Goal: Task Accomplishment & Management: Complete application form

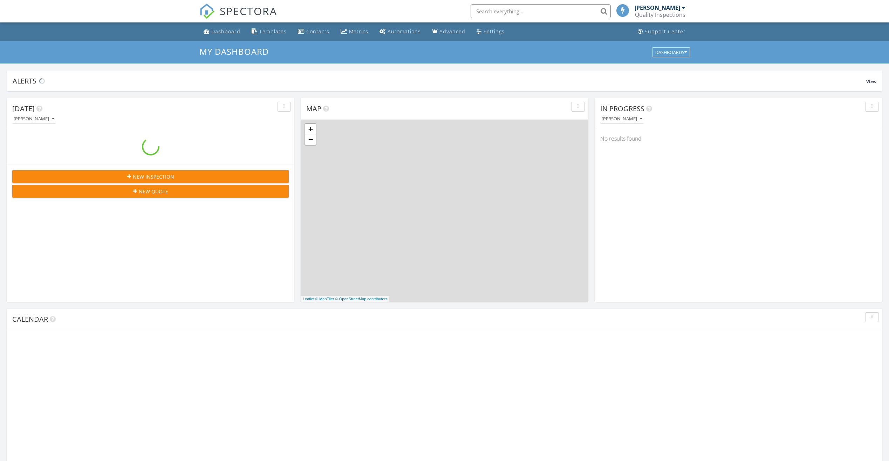
scroll to position [649, 900]
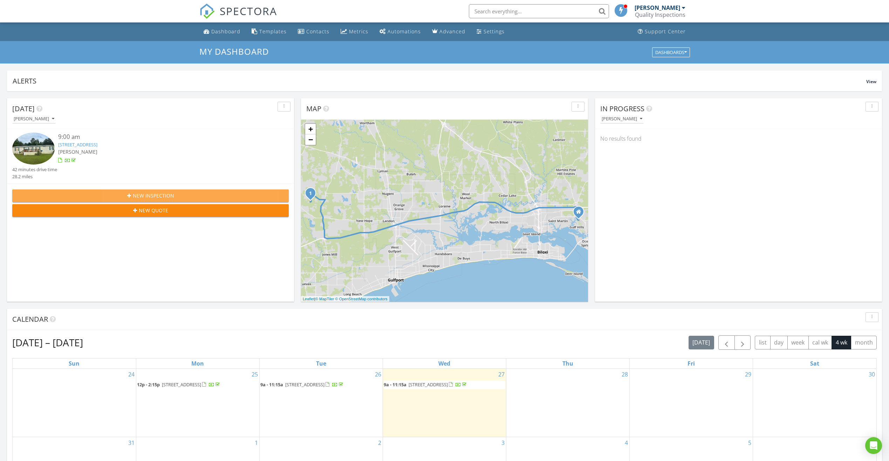
click at [143, 196] on span "New Inspection" at bounding box center [153, 195] width 41 height 7
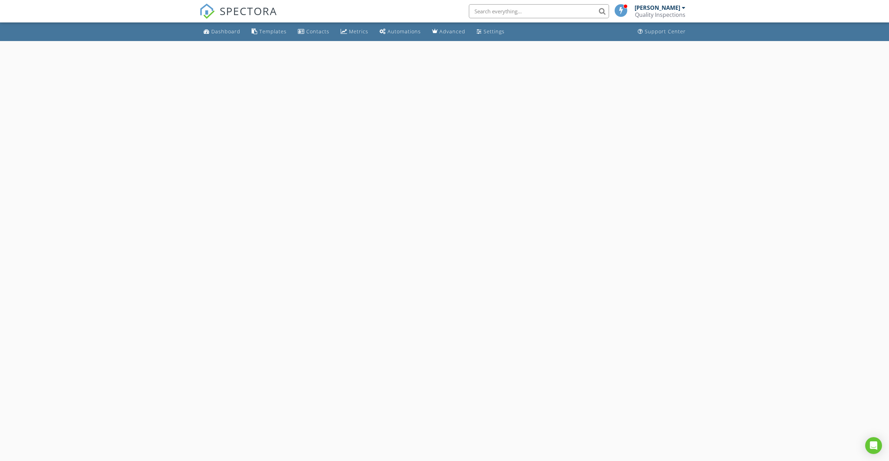
select select "7"
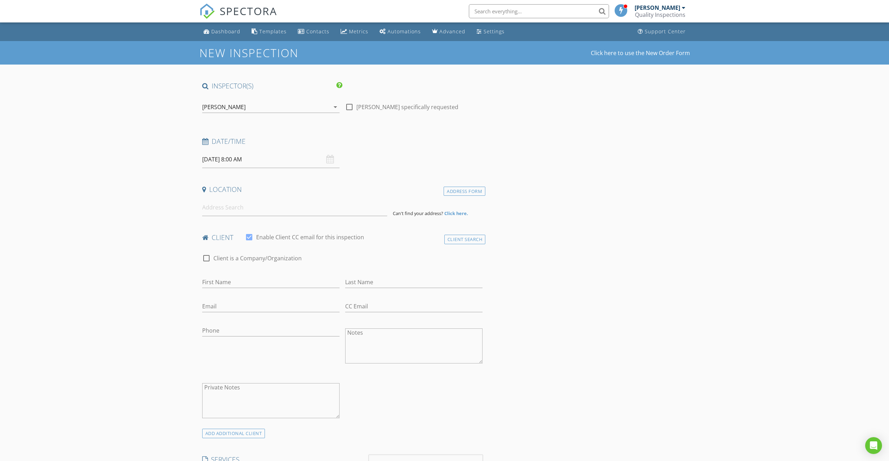
type input "08/29/2025 8:00 AM"
type input "09"
type input "08/29/2025 9:00 AM"
drag, startPoint x: 244, startPoint y: 274, endPoint x: 181, endPoint y: 272, distance: 62.4
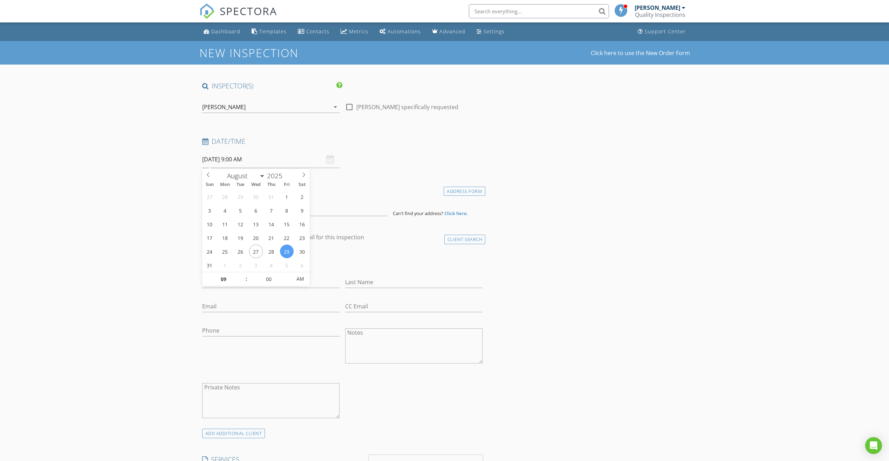
click at [243, 274] on span at bounding box center [242, 275] width 5 height 7
drag, startPoint x: 121, startPoint y: 257, endPoint x: 200, endPoint y: 233, distance: 83.6
click at [233, 210] on input at bounding box center [294, 207] width 185 height 17
click at [236, 212] on input at bounding box center [294, 207] width 185 height 17
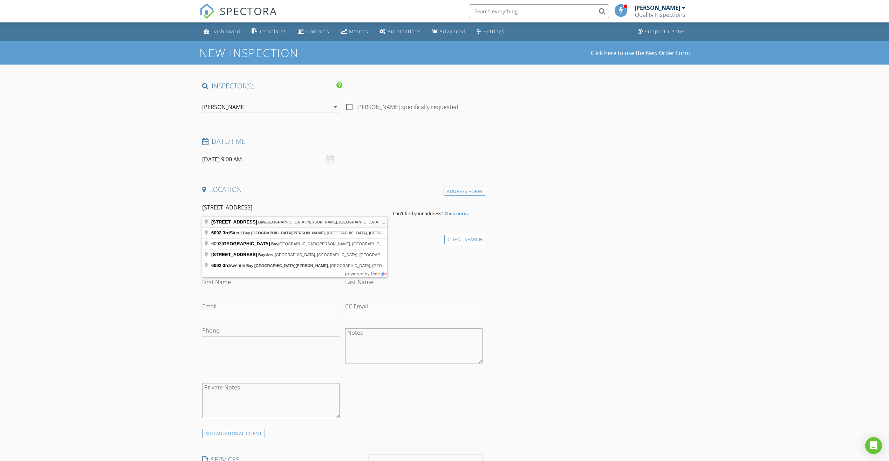
type input "6092 3rd St, Bay St. Louis, MS, USA"
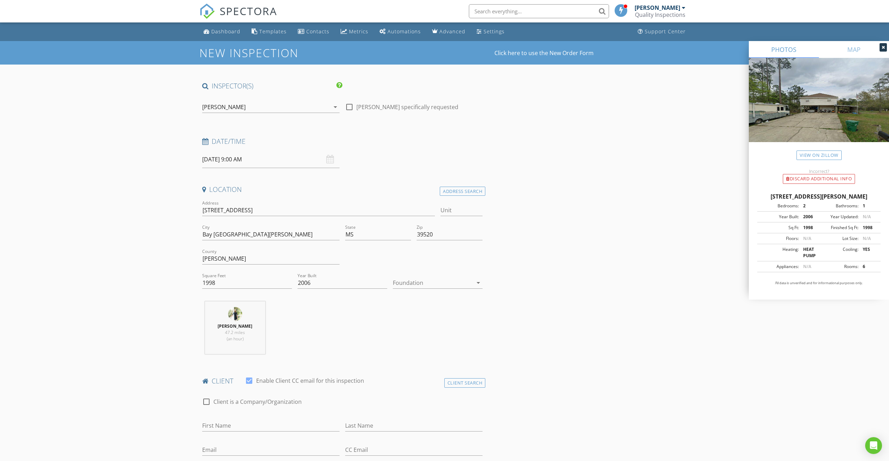
click at [409, 283] on div at bounding box center [433, 282] width 80 height 11
click at [421, 336] on div "Crawlspace" at bounding box center [438, 336] width 79 height 8
drag, startPoint x: 241, startPoint y: 283, endPoint x: 185, endPoint y: 280, distance: 56.8
type input "1200"
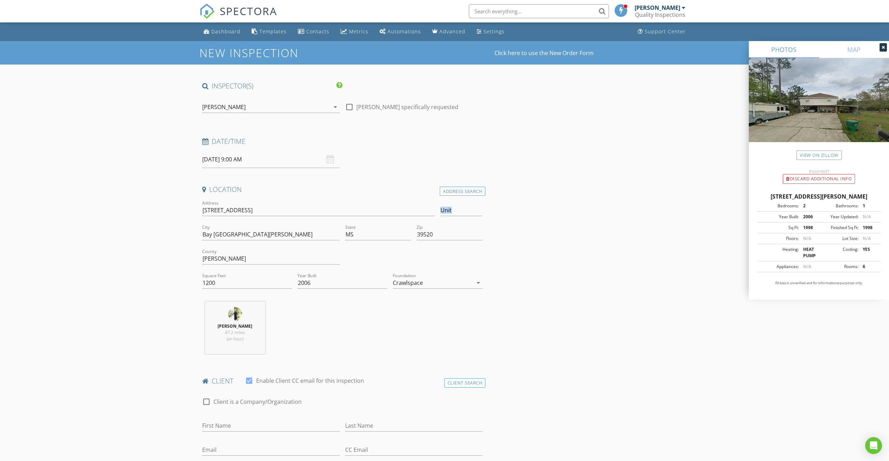
drag, startPoint x: 86, startPoint y: 220, endPoint x: 87, endPoint y: 231, distance: 11.6
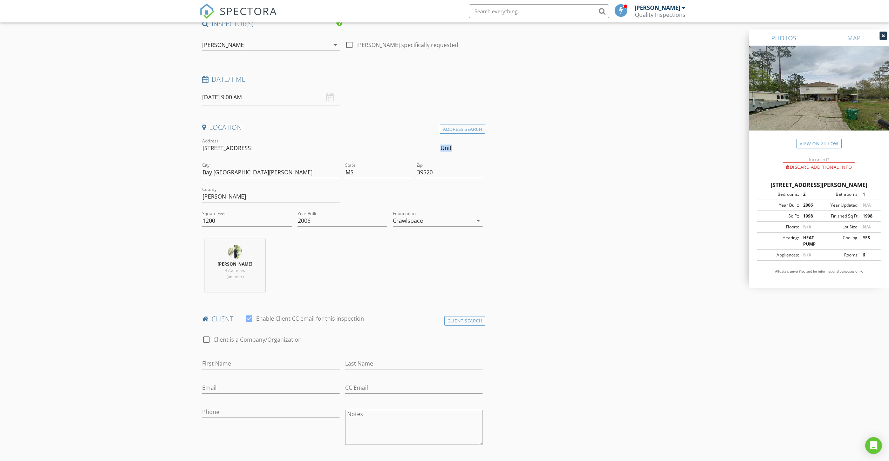
scroll to position [175, 0]
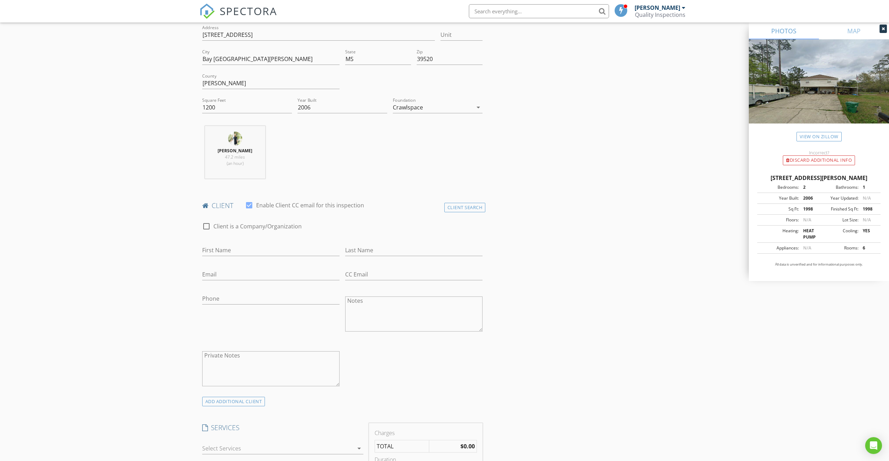
click at [245, 244] on div "First Name" at bounding box center [270, 251] width 137 height 23
type input "B"
type input "Joseph"
type input "Broom"
type input "nbroom74@gmail.com"
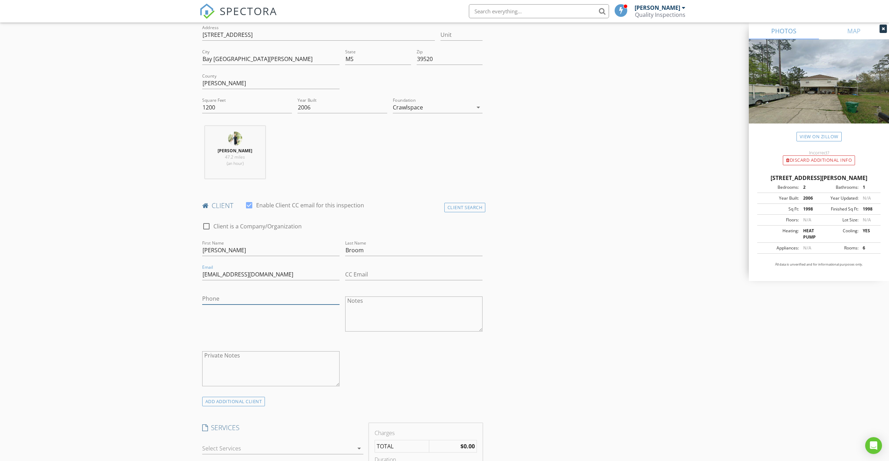
click at [256, 300] on input "Phone" at bounding box center [270, 299] width 137 height 12
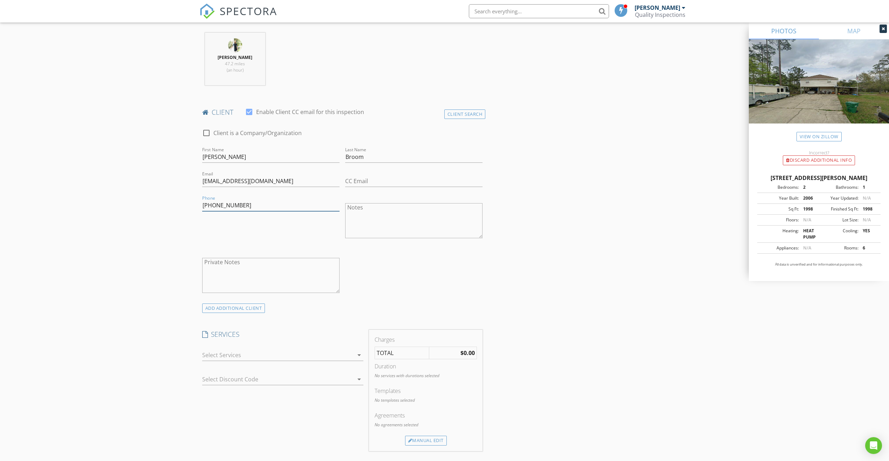
scroll to position [315, 0]
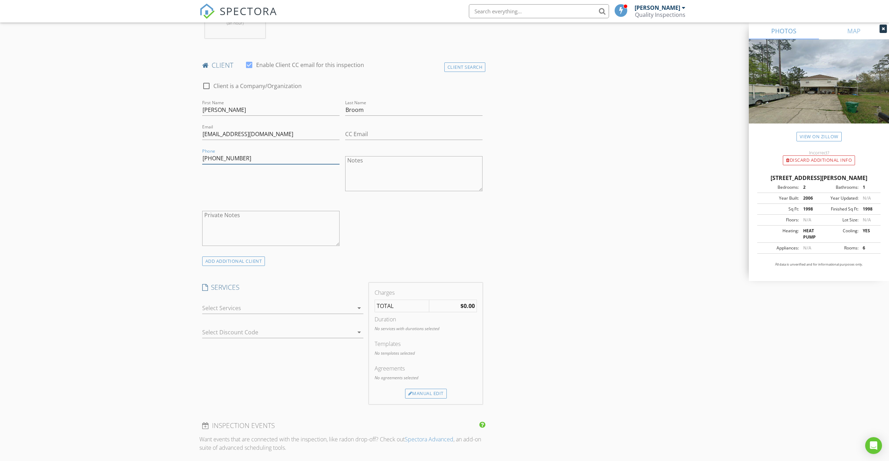
type input "919-949-8374"
click at [226, 311] on div at bounding box center [277, 307] width 151 height 11
click at [233, 360] on div "Residential Inspection" at bounding box center [252, 361] width 58 height 8
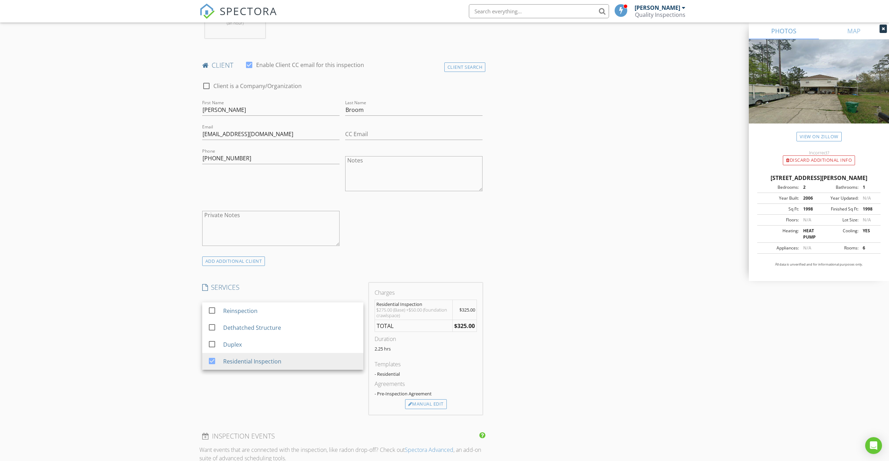
click at [115, 310] on div "New Inspection Click here to use the New Order Form INSPECTOR(S) check_box Tyle…" at bounding box center [444, 362] width 889 height 1272
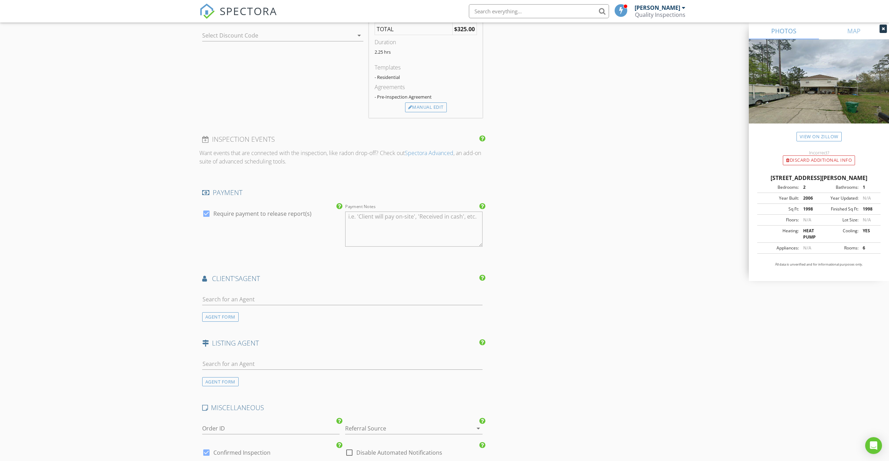
scroll to position [666, 0]
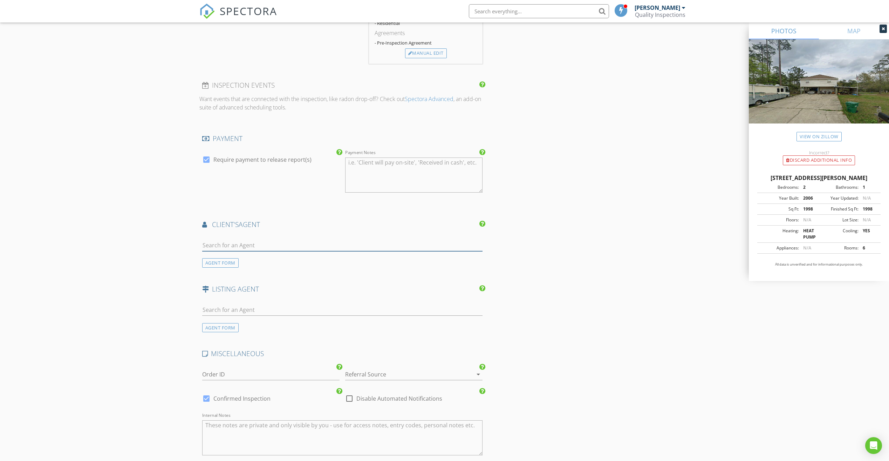
click at [236, 245] on input "text" at bounding box center [342, 245] width 281 height 12
type input "c"
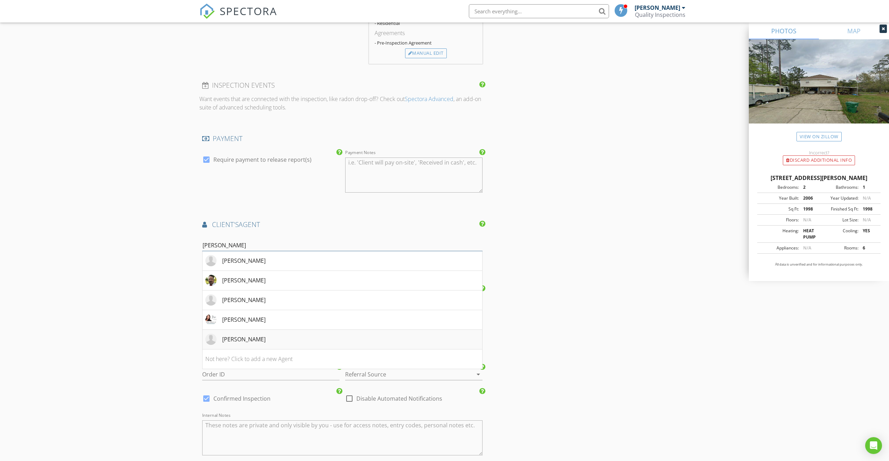
type input "lee"
click at [250, 340] on div "Dianne Lee" at bounding box center [243, 339] width 43 height 8
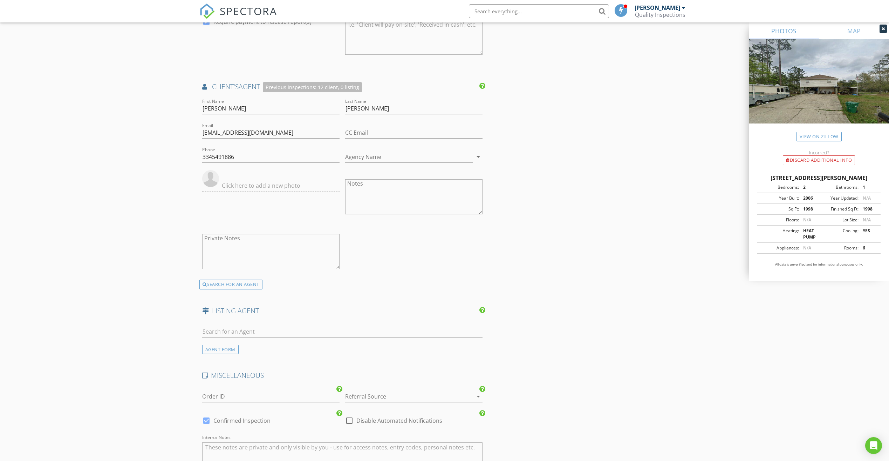
scroll to position [806, 0]
click at [242, 331] on input "text" at bounding box center [342, 329] width 281 height 12
type input "d"
click at [211, 347] on div "AGENT FORM" at bounding box center [220, 346] width 36 height 9
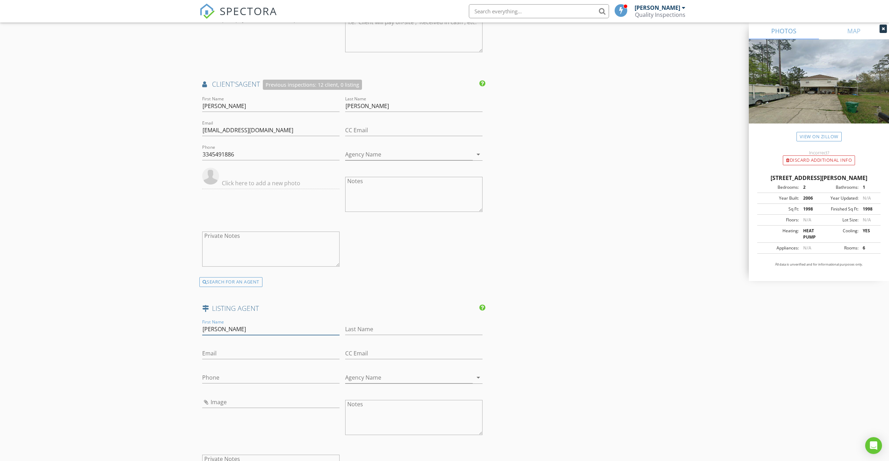
drag, startPoint x: 260, startPoint y: 331, endPoint x: 257, endPoint y: 331, distance: 3.9
click at [260, 332] on input "David S Bourdette" at bounding box center [270, 329] width 137 height 12
drag, startPoint x: 255, startPoint y: 329, endPoint x: 223, endPoint y: 330, distance: 31.9
click at [223, 330] on input "David S Bourdette" at bounding box center [270, 329] width 137 height 12
type input "David S"
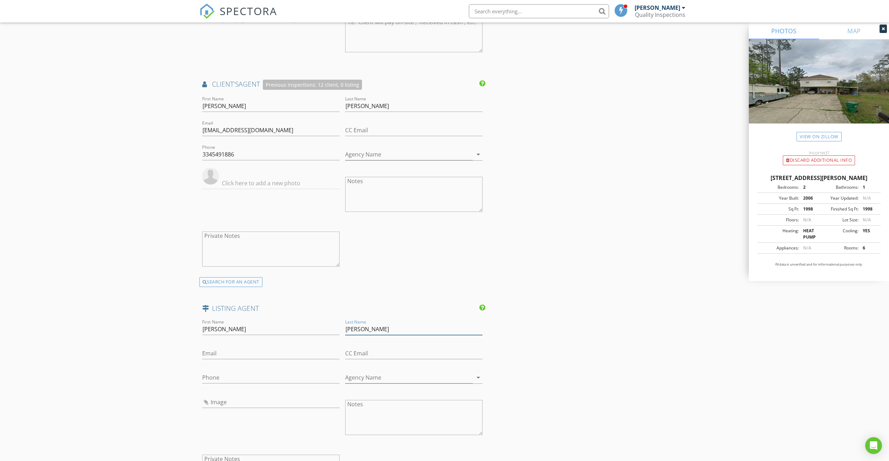
type input "Bourdette"
click at [325, 324] on input "David S" at bounding box center [270, 329] width 137 height 12
type input "David"
type input "228-860-6495"
type input "david.bourdette@compass.com"
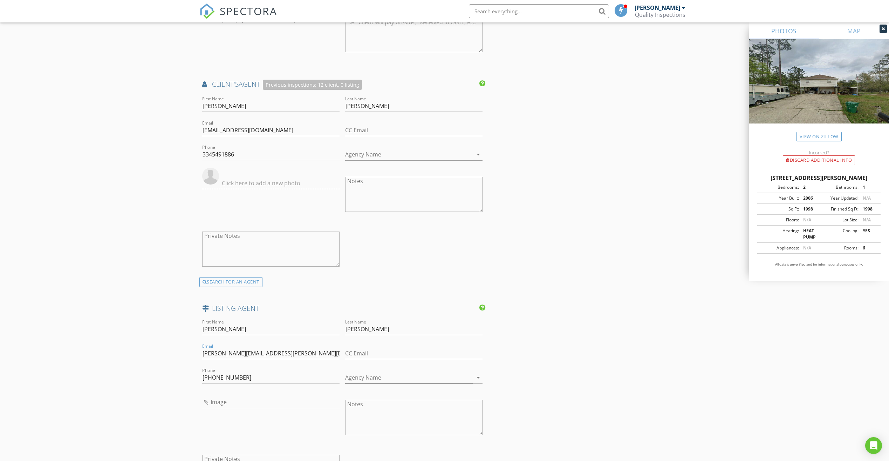
click at [143, 356] on div "New Inspection Click here to use the New Order Form INSPECTOR(S) check_box Tyle…" at bounding box center [444, 30] width 889 height 1590
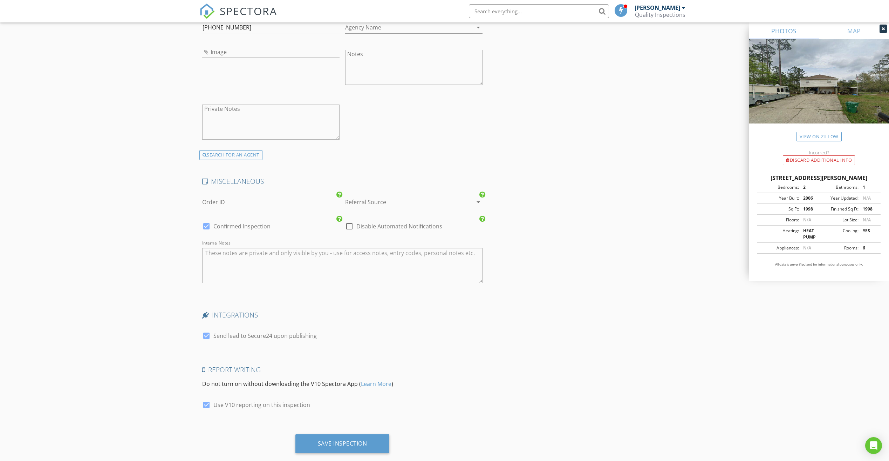
scroll to position [1170, 0]
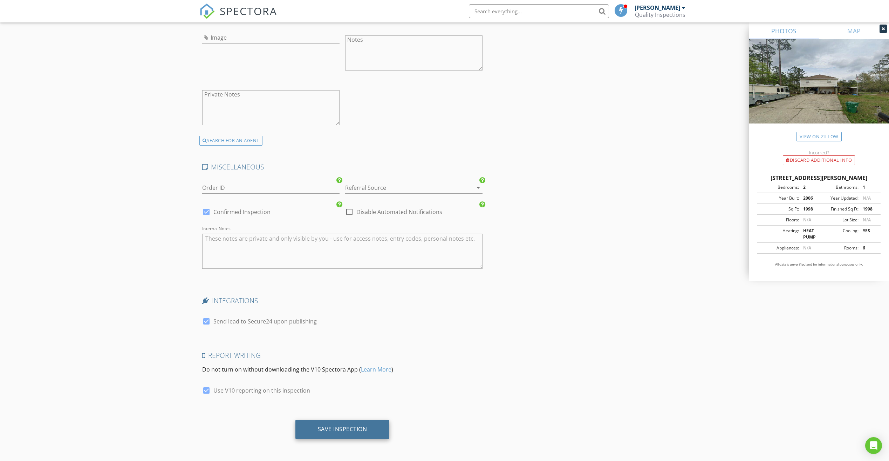
click at [348, 431] on div "Save Inspection" at bounding box center [342, 428] width 49 height 7
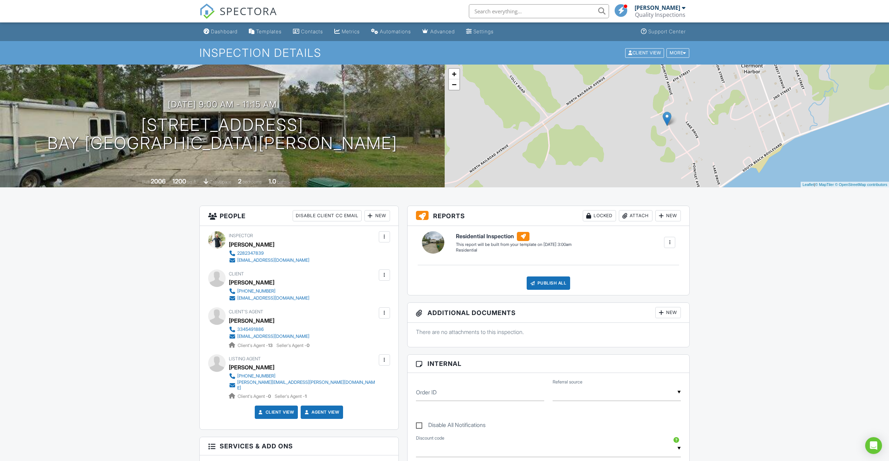
click at [220, 36] on link "Dashboard" at bounding box center [221, 31] width 40 height 13
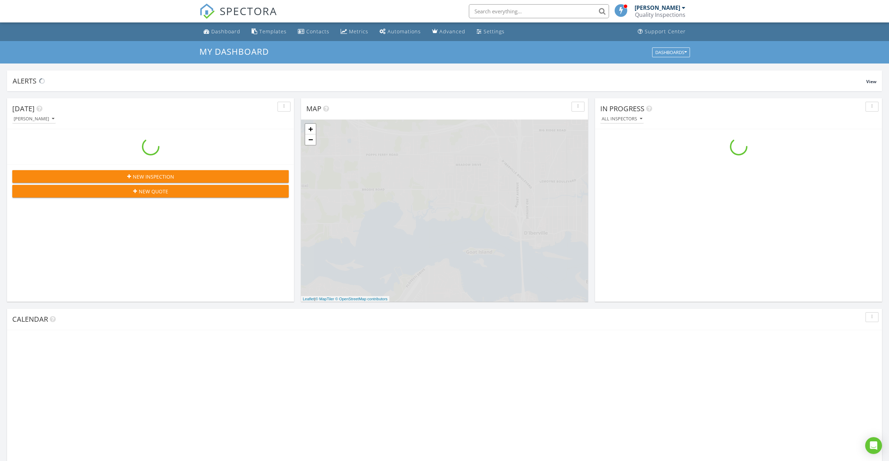
scroll to position [649, 900]
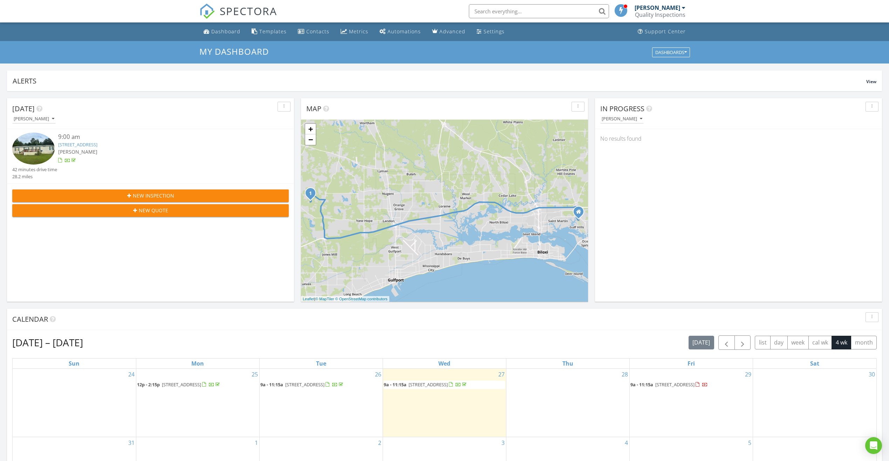
click at [133, 192] on span "New Inspection" at bounding box center [153, 195] width 41 height 7
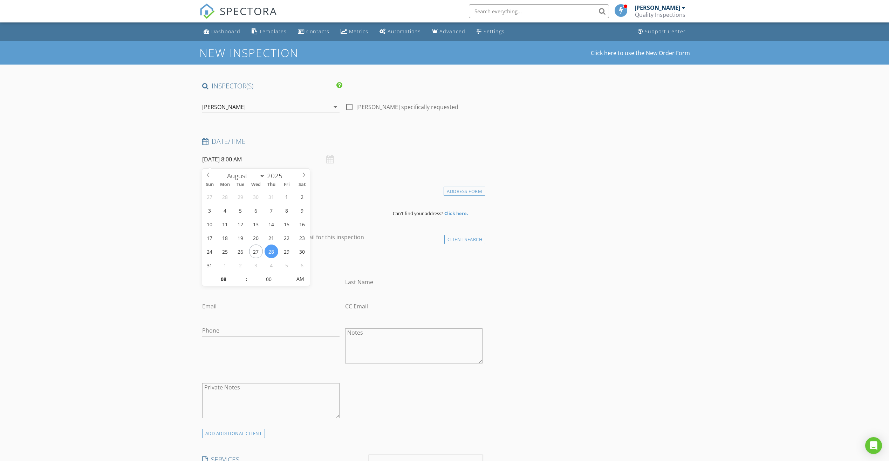
click at [264, 158] on input "08/28/2025 8:00 AM" at bounding box center [270, 159] width 137 height 17
select select "8"
type input "09/01/2025 8:00 AM"
type input "09"
type input "[DATE] 9:00 AM"
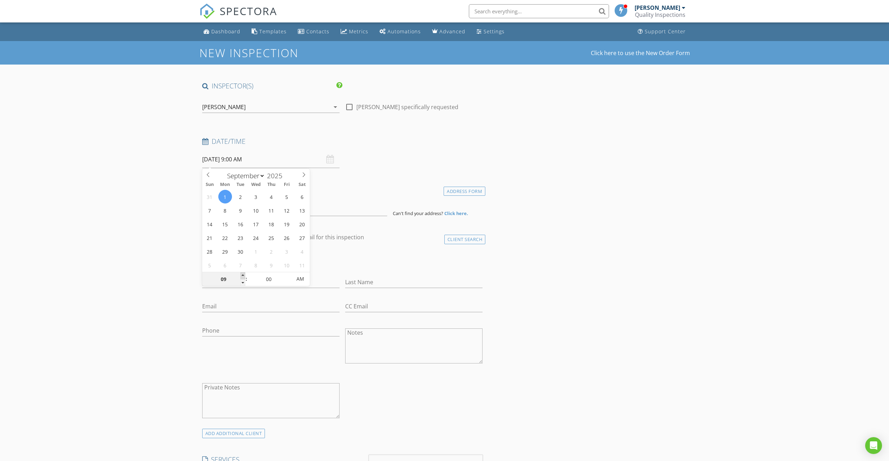
click at [241, 276] on span at bounding box center [242, 275] width 5 height 7
click at [258, 210] on input at bounding box center [294, 207] width 185 height 17
type input "16424 Millsaps Avenue, Gulfport, MS, USA"
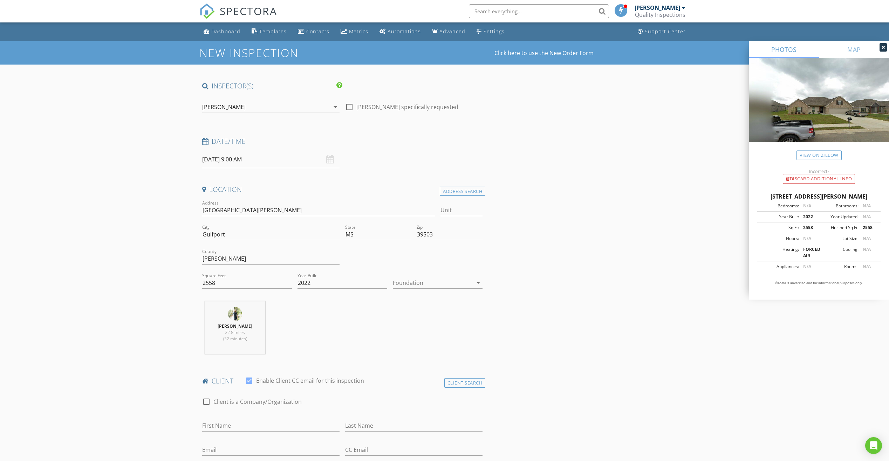
click at [442, 288] on div "Foundation arrow_drop_down" at bounding box center [438, 283] width 90 height 12
click at [430, 324] on div "Slab" at bounding box center [438, 319] width 79 height 17
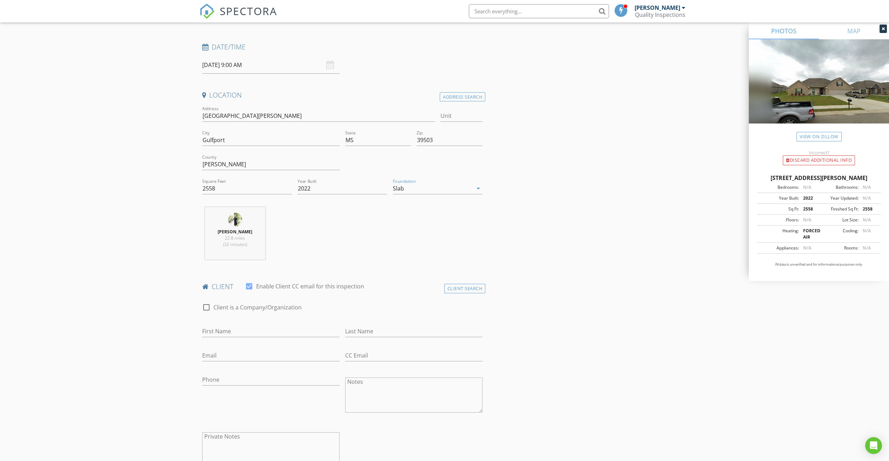
scroll to position [105, 0]
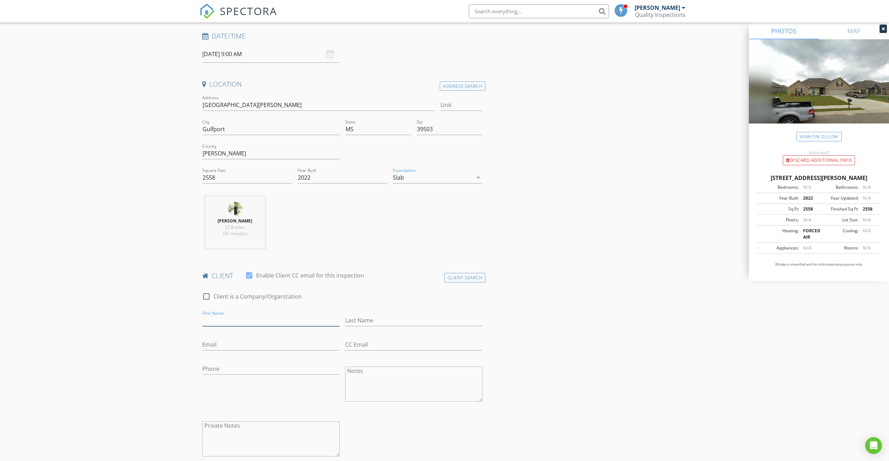
click at [261, 321] on input "First Name" at bounding box center [270, 320] width 137 height 12
type input "Jesus"
type input "Duran"
type input "jduran128772@yahoo.com"
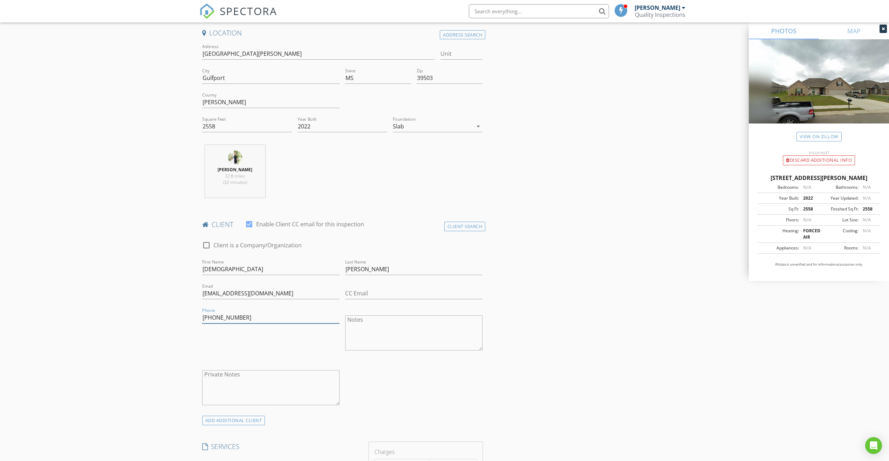
scroll to position [210, 0]
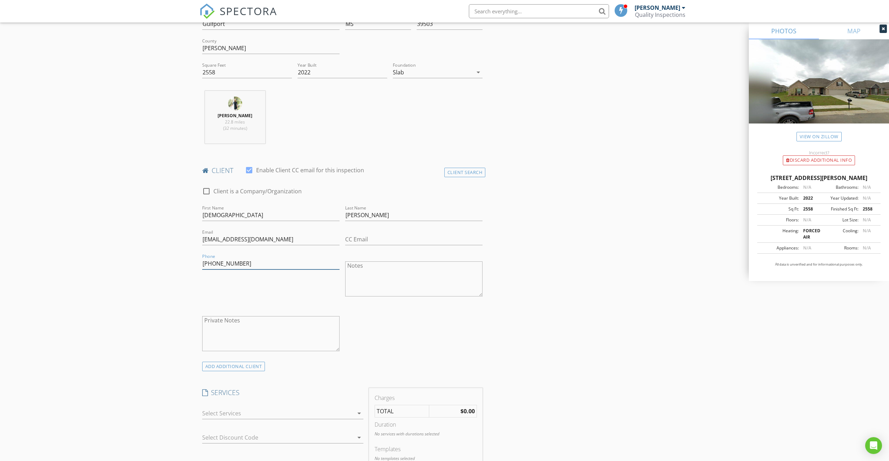
type input "702-439-7228"
click at [255, 415] on div at bounding box center [277, 412] width 151 height 11
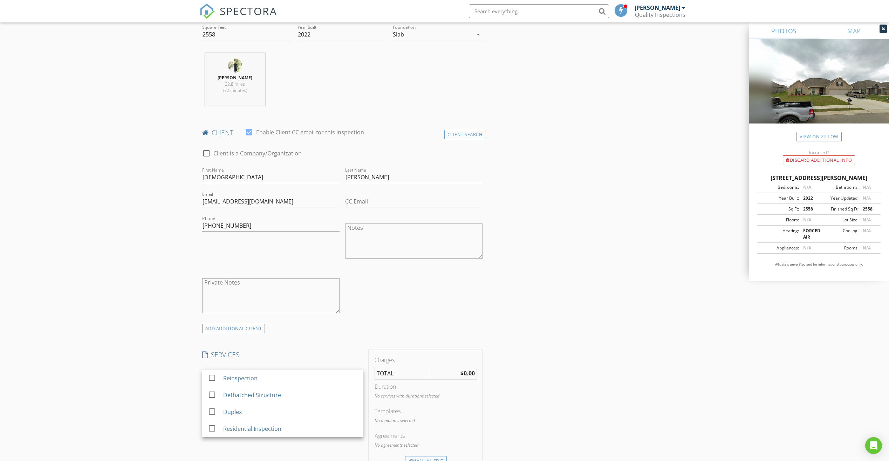
scroll to position [315, 0]
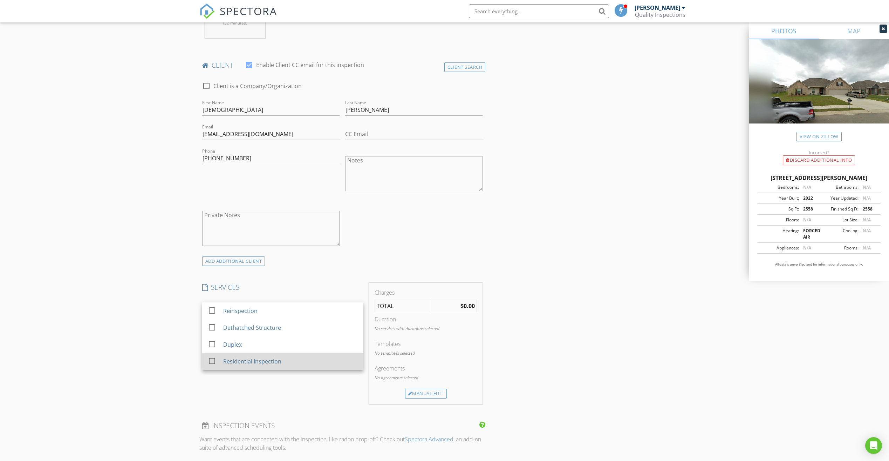
click at [265, 360] on div "Residential Inspection" at bounding box center [252, 361] width 58 height 8
click at [97, 349] on div "New Inspection Click here to use the New Order Form INSPECTOR(S) check_box Tyle…" at bounding box center [444, 356] width 889 height 1260
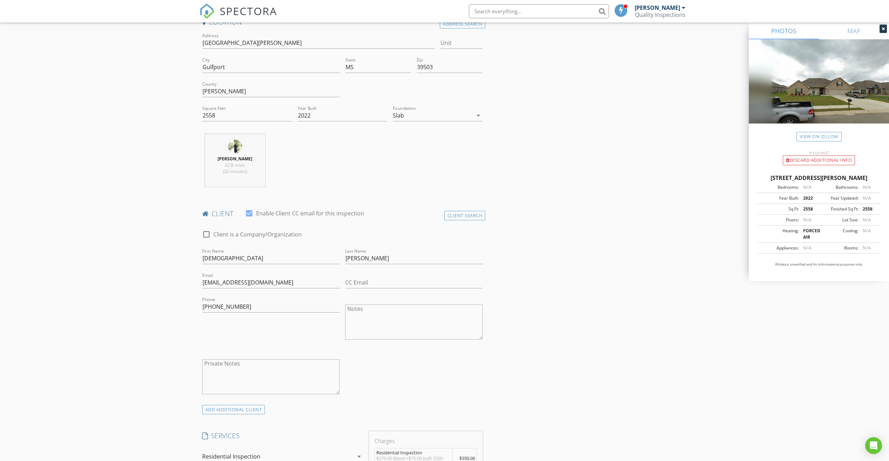
scroll to position [105, 0]
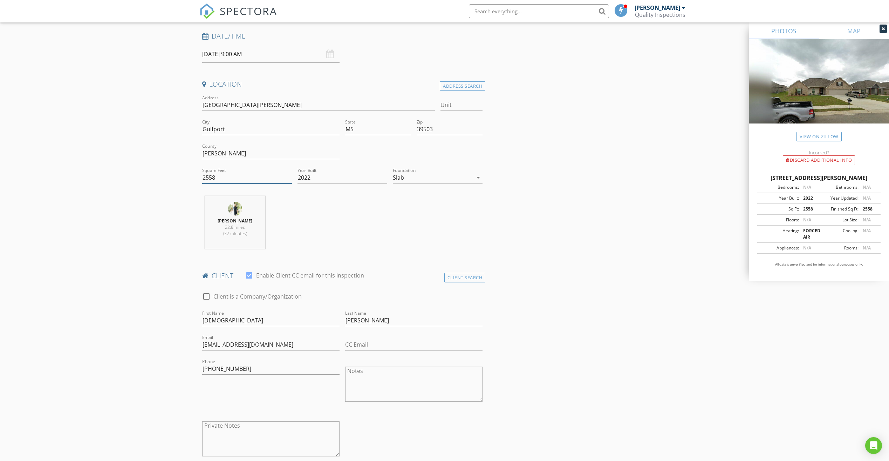
drag, startPoint x: 239, startPoint y: 182, endPoint x: 127, endPoint y: 179, distance: 111.5
type input "2204"
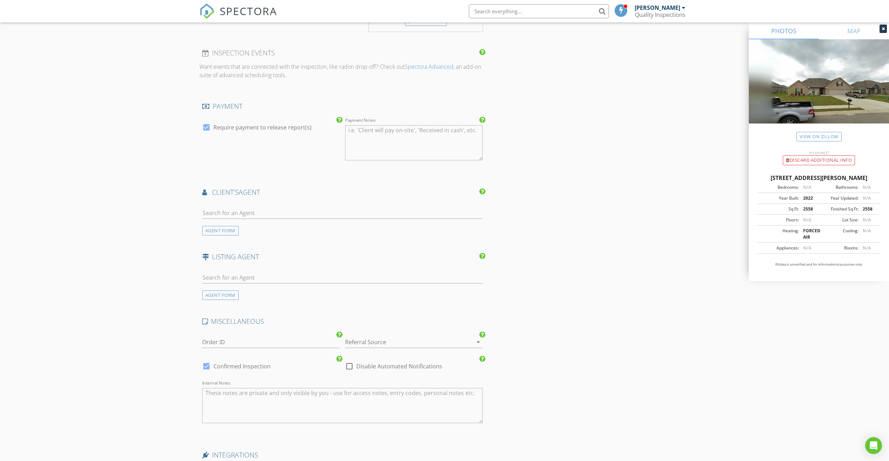
scroll to position [701, 0]
click at [226, 210] on input "text" at bounding box center [342, 210] width 281 height 12
type input "Debo"
click at [248, 230] on div "Next Home Simplicity" at bounding box center [243, 230] width 43 height 6
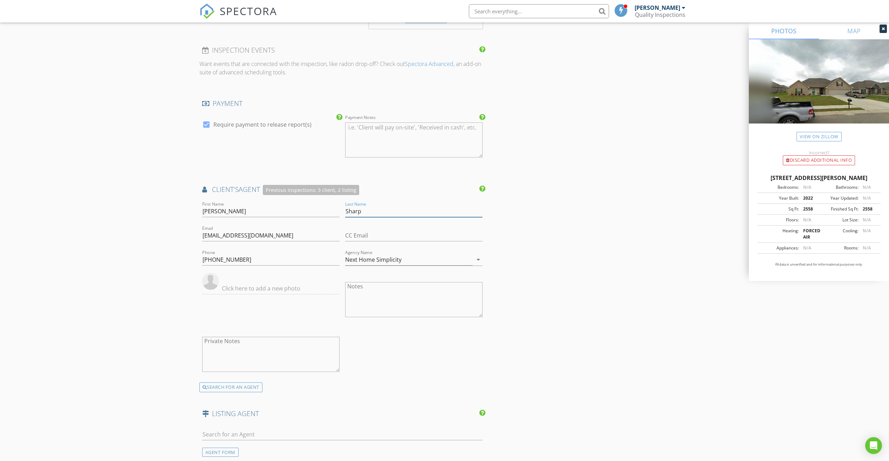
drag, startPoint x: 400, startPoint y: 207, endPoint x: 297, endPoint y: 203, distance: 103.1
click at [295, 203] on div "First Name Deborah Last Name Sharp Email nexthomedeborah@gmail.com CC Email Pho…" at bounding box center [342, 291] width 286 height 182
drag, startPoint x: 332, startPoint y: 230, endPoint x: 156, endPoint y: 213, distance: 176.3
click at [152, 215] on div "New Inspection Click here to use the New Order Form INSPECTOR(S) check_box Tyle…" at bounding box center [444, 55] width 889 height 1431
click at [418, 260] on input "Next Home Simplicity" at bounding box center [409, 260] width 128 height 12
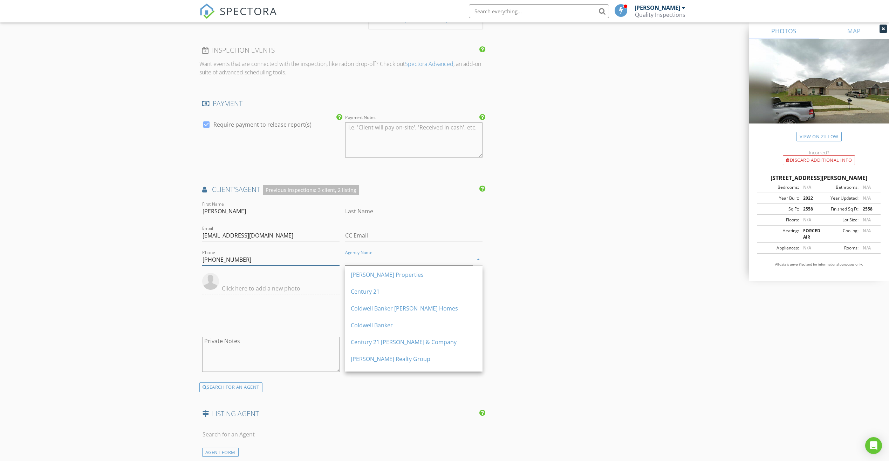
drag, startPoint x: 240, startPoint y: 259, endPoint x: 186, endPoint y: 252, distance: 54.3
click at [187, 253] on div "New Inspection Click here to use the New Order Form INSPECTOR(S) check_box Tyle…" at bounding box center [444, 55] width 889 height 1431
drag, startPoint x: 259, startPoint y: 230, endPoint x: 192, endPoint y: 230, distance: 66.6
click at [192, 230] on div "New Inspection Click here to use the New Order Form INSPECTOR(S) check_box Tyle…" at bounding box center [444, 55] width 889 height 1431
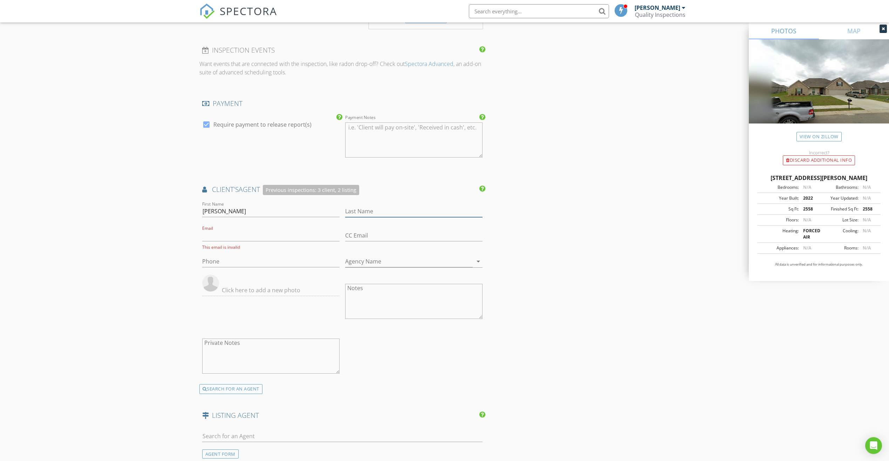
click at [425, 212] on input "Last Name" at bounding box center [413, 211] width 137 height 12
type input "Johnson"
type input "623-202-5293"
click at [72, 285] on div "New Inspection Click here to use the New Order Form INSPECTOR(S) check_box Tyle…" at bounding box center [444, 56] width 889 height 1433
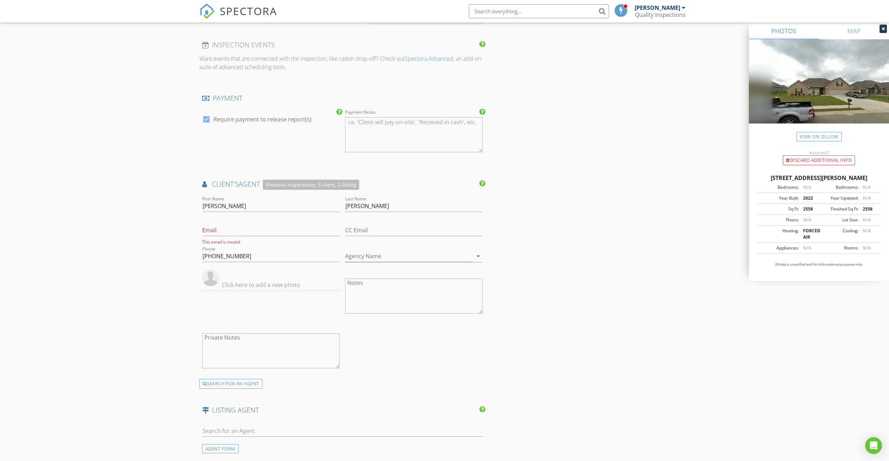
scroll to position [806, 0]
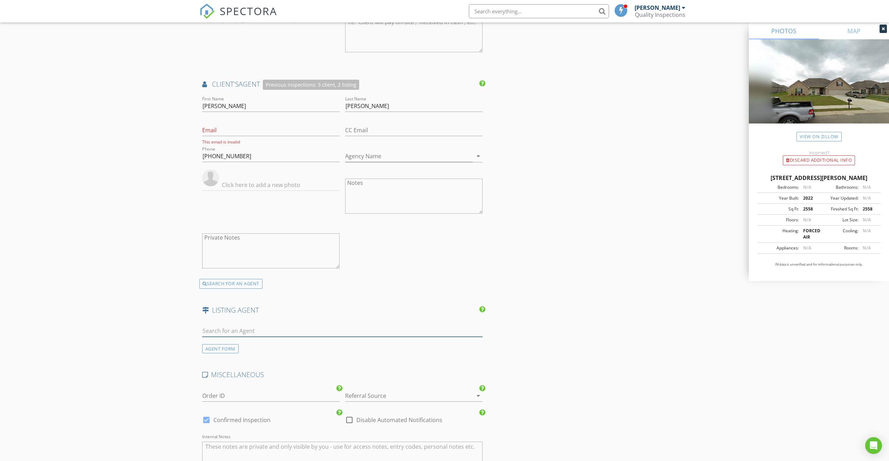
click at [243, 331] on input "text" at bounding box center [342, 331] width 281 height 12
type input "s"
click at [220, 353] on div "AGENT FORM" at bounding box center [220, 348] width 36 height 9
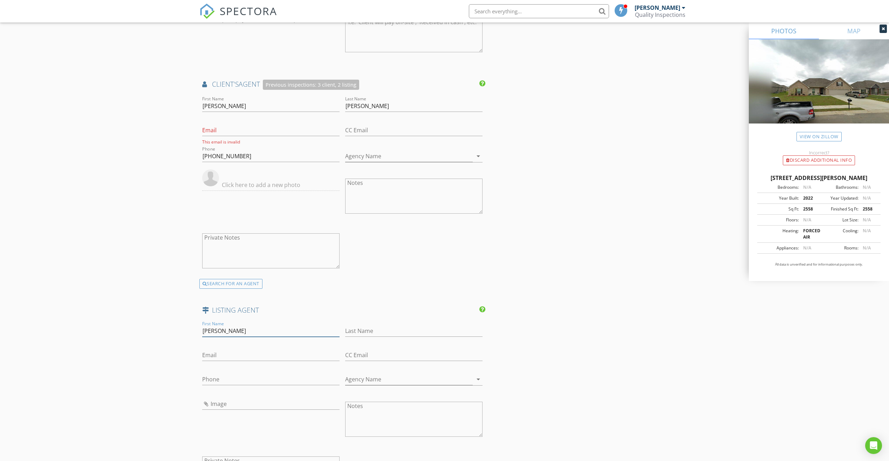
click at [245, 331] on input "Sherry Moxley" at bounding box center [270, 331] width 137 height 12
click at [240, 331] on input "Sherry Moxley" at bounding box center [270, 331] width 137 height 12
click at [222, 331] on input "Sherry Moxley" at bounding box center [270, 331] width 137 height 12
drag, startPoint x: 223, startPoint y: 331, endPoint x: 239, endPoint y: 329, distance: 16.5
click at [242, 329] on input "Sherry Moxley" at bounding box center [270, 331] width 137 height 12
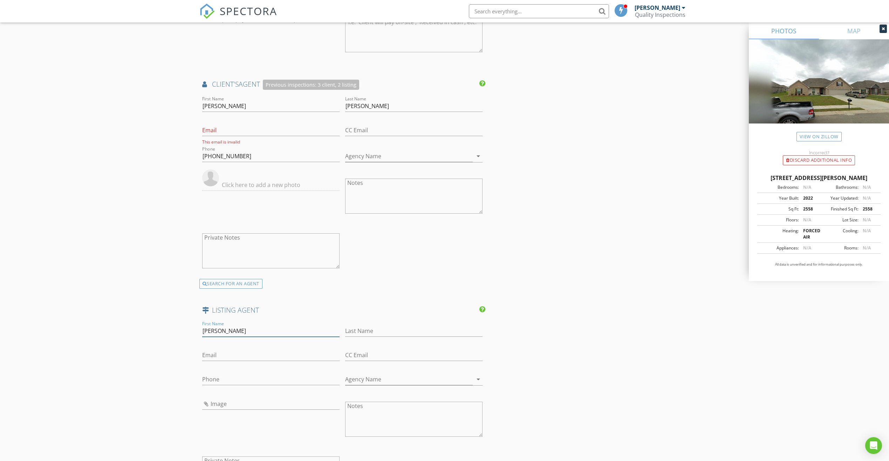
type input "Sherry"
type input "Moxley"
type input "706-833-0123"
type input "sherry.hlrprop@gmail.com"
click at [133, 359] on div "New Inspection Click here to use the New Order Form INSPECTOR(S) check_box Tyle…" at bounding box center [444, 30] width 889 height 1591
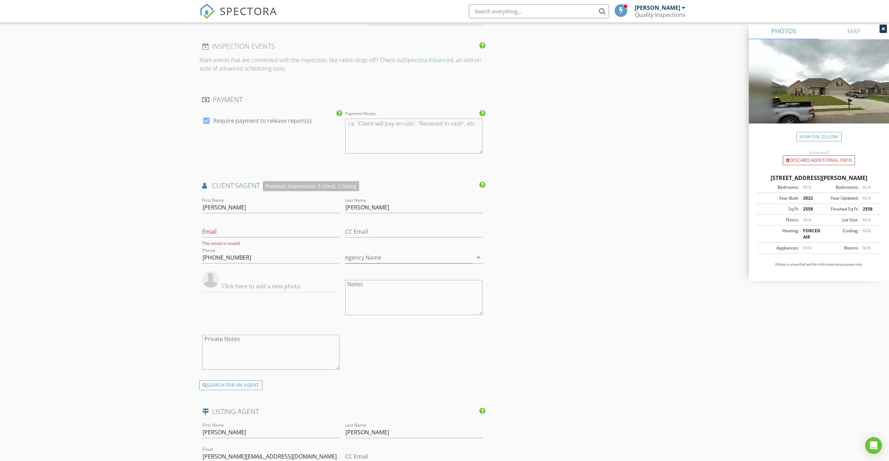
scroll to position [701, 0]
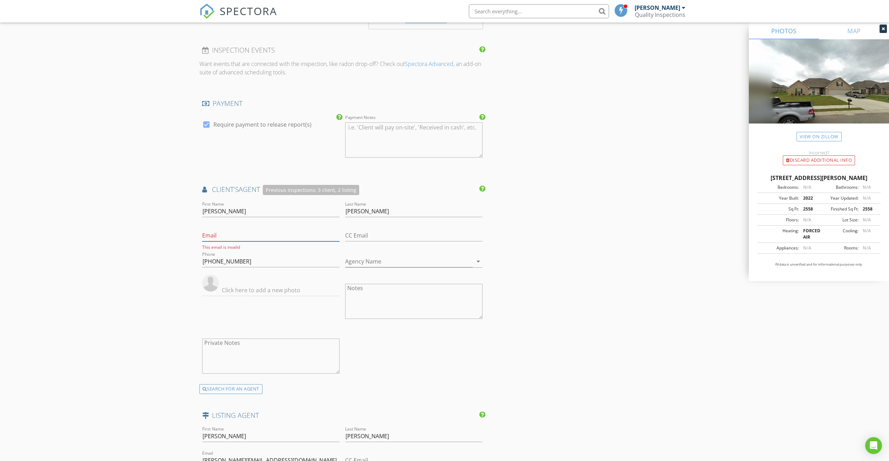
click at [239, 236] on input "Email" at bounding box center [270, 236] width 137 height 12
type input "djohnson@cbsmithhomes.com"
click at [108, 245] on div "New Inspection Click here to use the New Order Form INSPECTOR(S) check_box Tyle…" at bounding box center [444, 135] width 889 height 1590
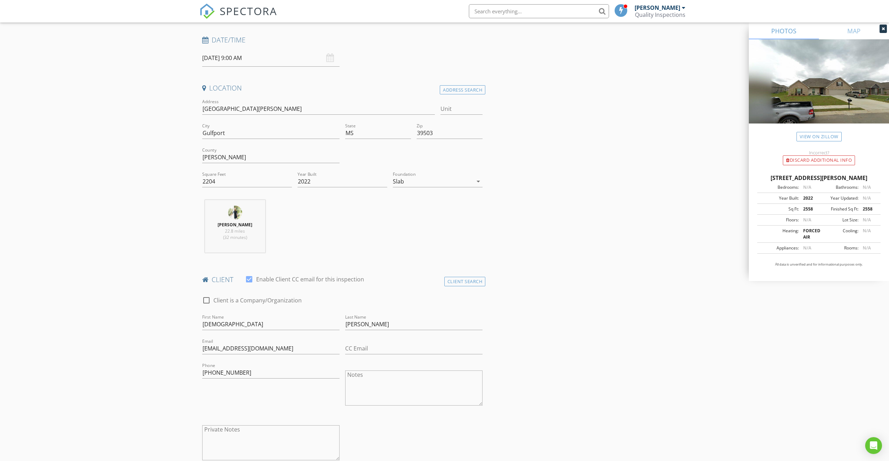
scroll to position [0, 0]
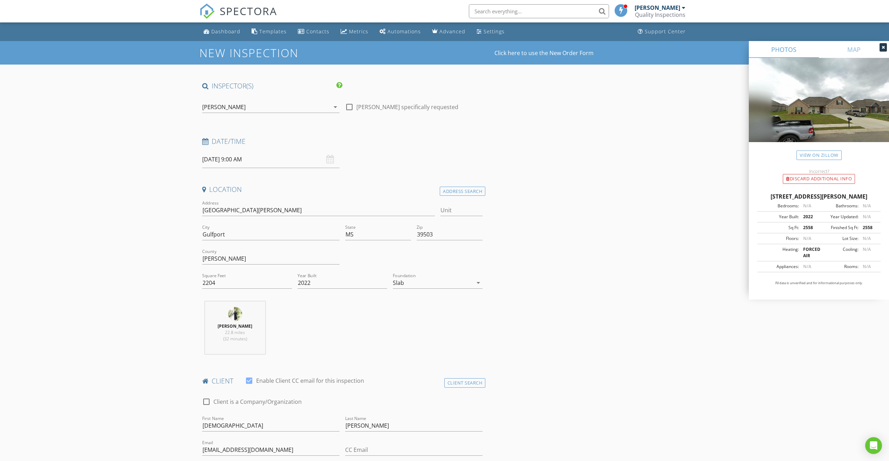
click at [244, 157] on input "09/01/2025 9:00 AM" at bounding box center [270, 159] width 137 height 17
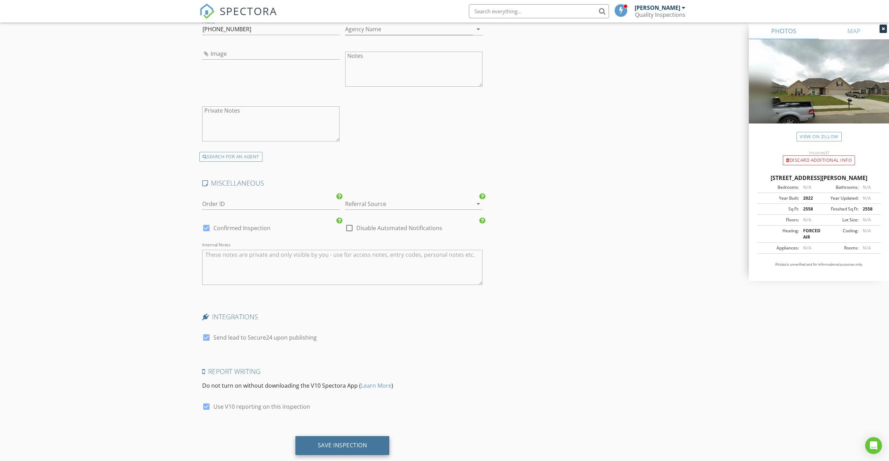
scroll to position [1170, 0]
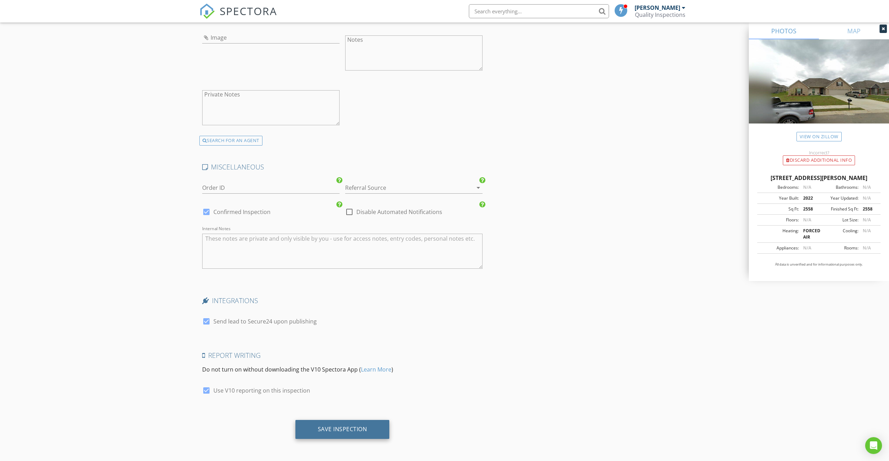
click at [358, 423] on div "Save Inspection" at bounding box center [342, 429] width 94 height 19
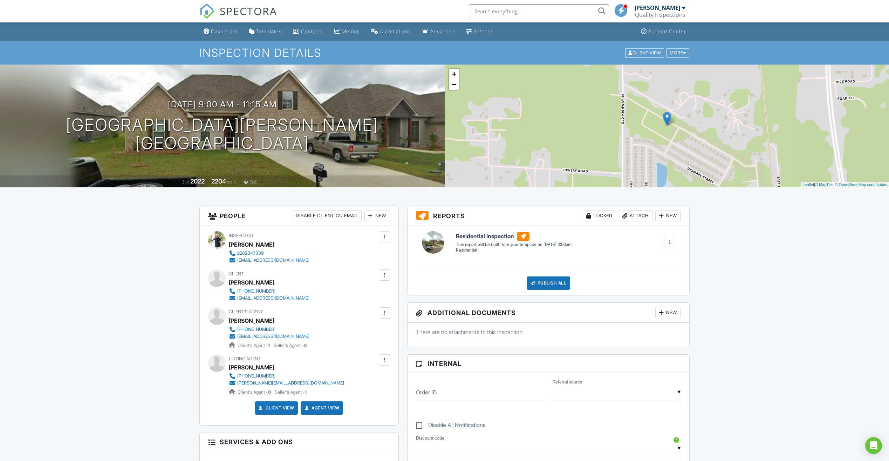
click at [216, 32] on div "Dashboard" at bounding box center [224, 31] width 27 height 6
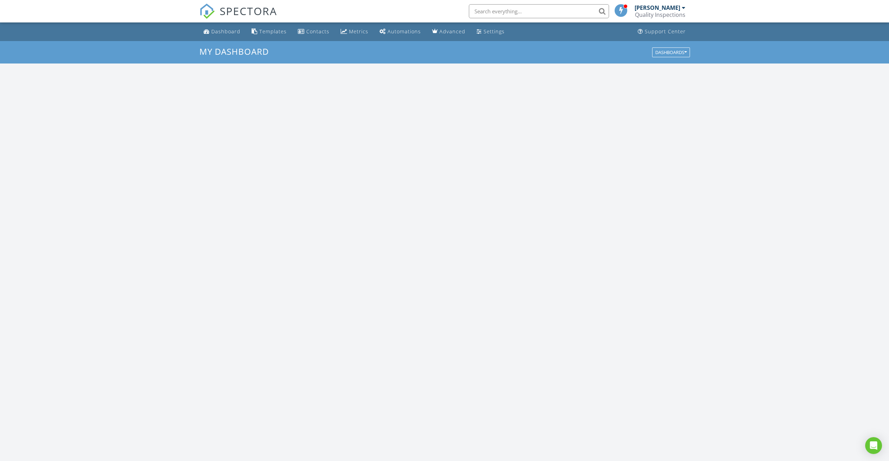
scroll to position [649, 900]
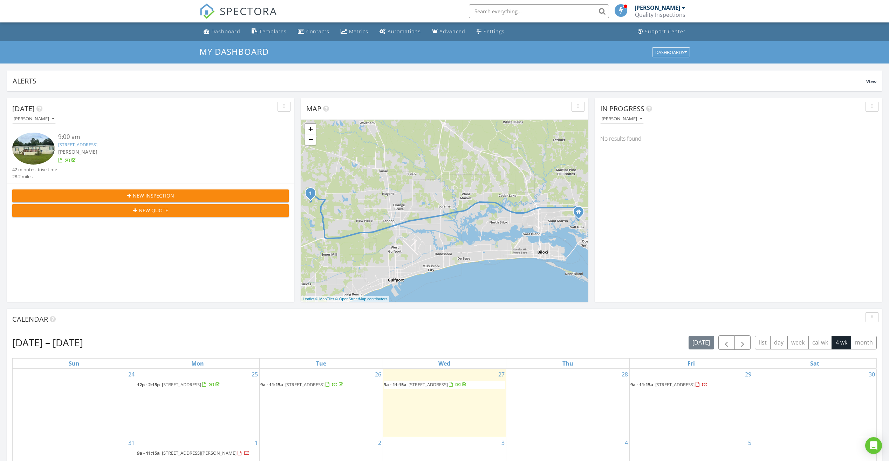
click at [151, 193] on span "New Inspection" at bounding box center [153, 195] width 41 height 7
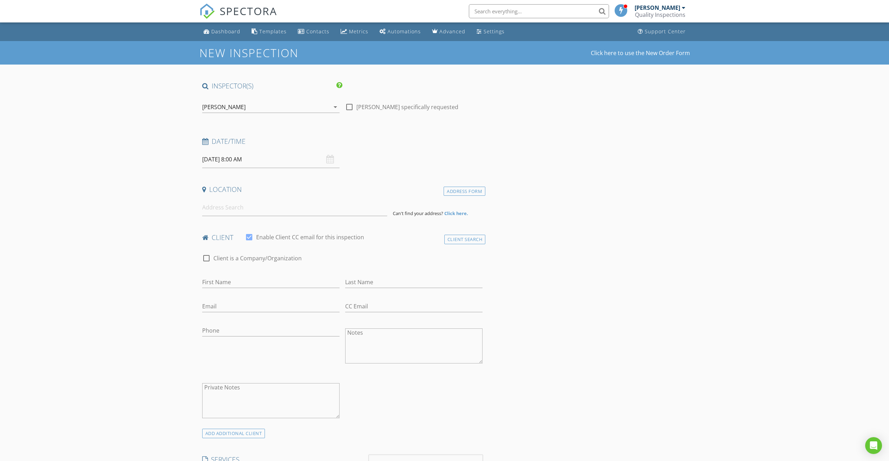
click at [262, 162] on input "[DATE] 8:00 AM" at bounding box center [270, 159] width 137 height 17
select select "8"
type input "[DATE] 8:00 AM"
type input "09"
type input "[DATE] 9:00 AM"
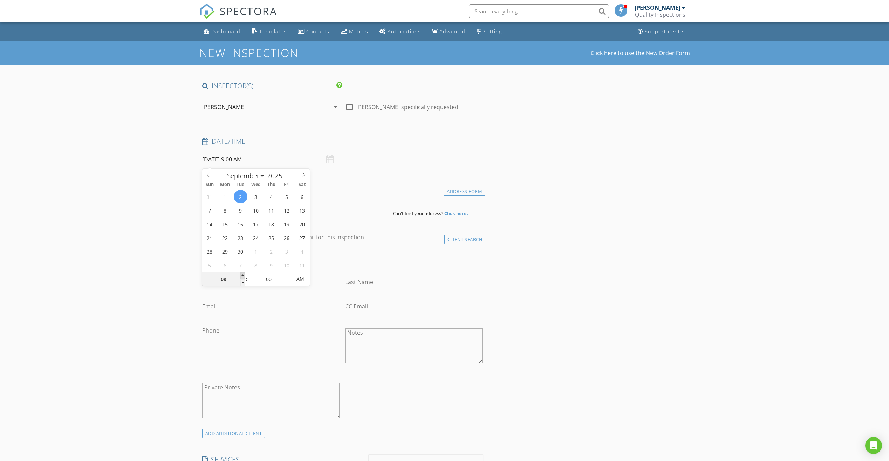
click at [243, 276] on span at bounding box center [242, 275] width 5 height 7
drag, startPoint x: 113, startPoint y: 279, endPoint x: 190, endPoint y: 234, distance: 89.2
click at [214, 206] on input at bounding box center [294, 207] width 185 height 17
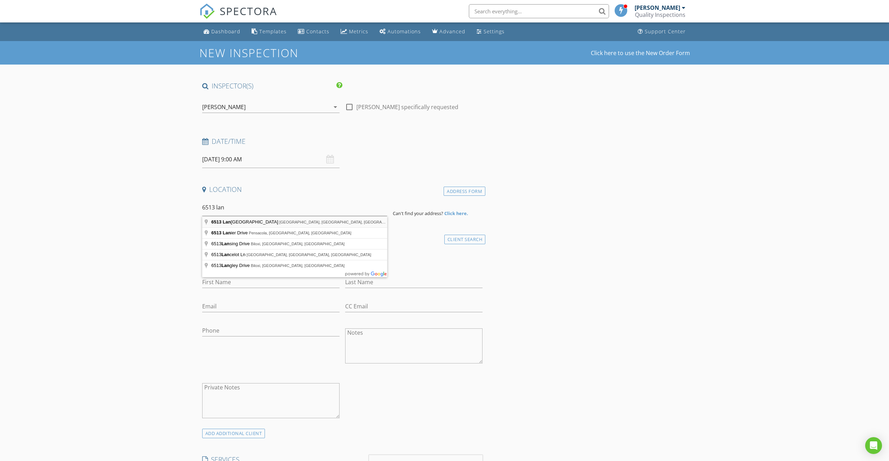
type input "[STREET_ADDRESS]"
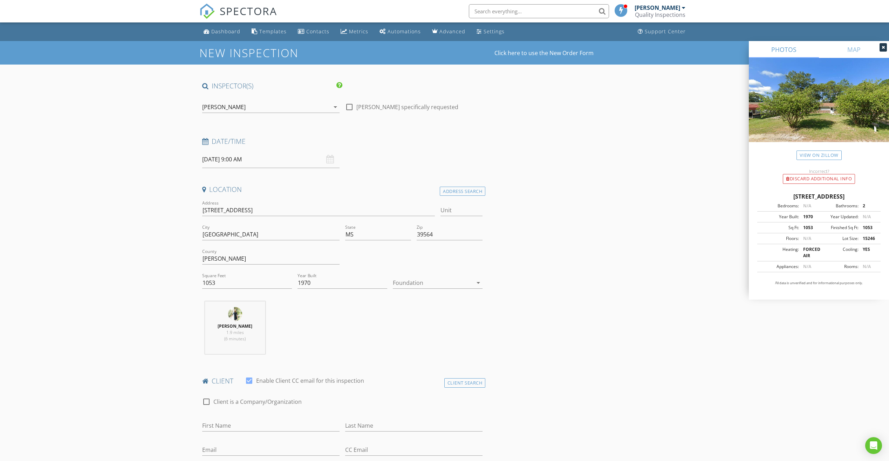
click at [423, 284] on div at bounding box center [433, 282] width 80 height 11
drag, startPoint x: 424, startPoint y: 320, endPoint x: 414, endPoint y: 324, distance: 11.2
click at [424, 319] on div "Slab" at bounding box center [438, 319] width 79 height 8
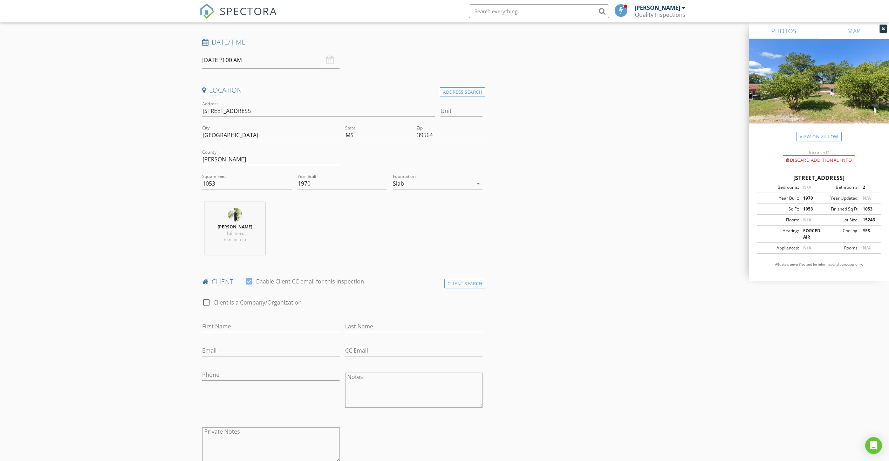
scroll to position [140, 0]
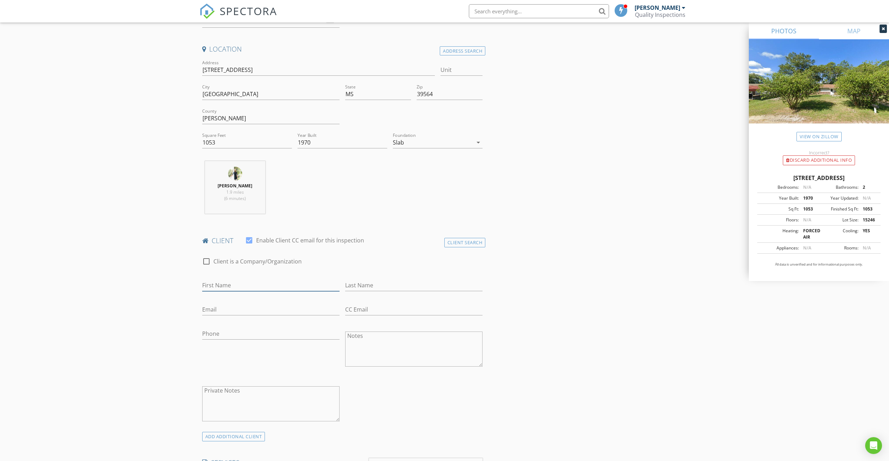
click at [285, 286] on input "First Name" at bounding box center [270, 285] width 137 height 12
drag, startPoint x: 249, startPoint y: 282, endPoint x: 226, endPoint y: 285, distance: 23.7
click at [226, 285] on input "[PERSON_NAME]" at bounding box center [270, 285] width 137 height 12
type input "[PERSON_NAME]"
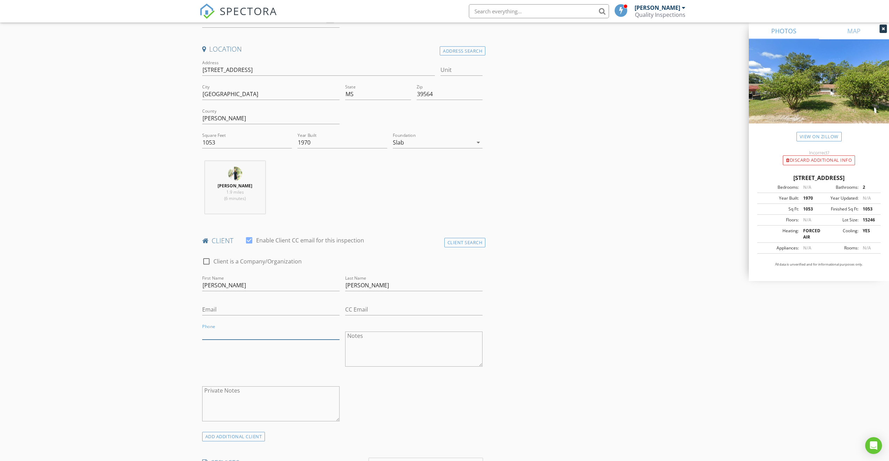
click at [238, 338] on input "Phone" at bounding box center [270, 334] width 137 height 12
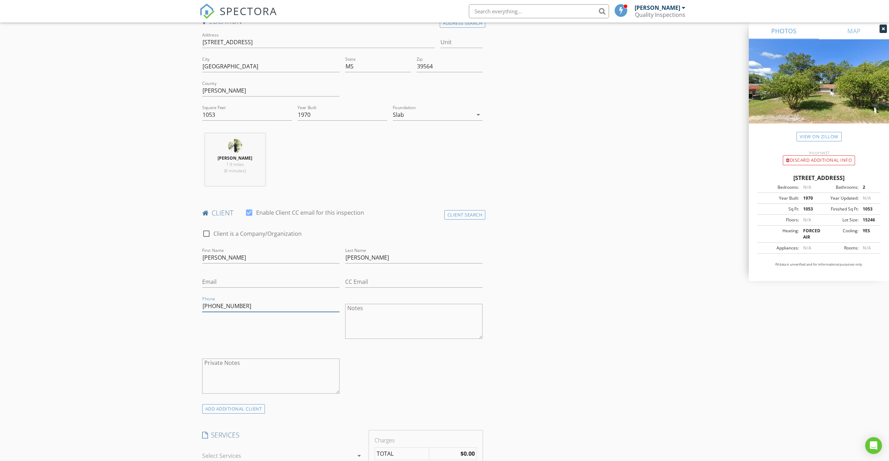
scroll to position [245, 0]
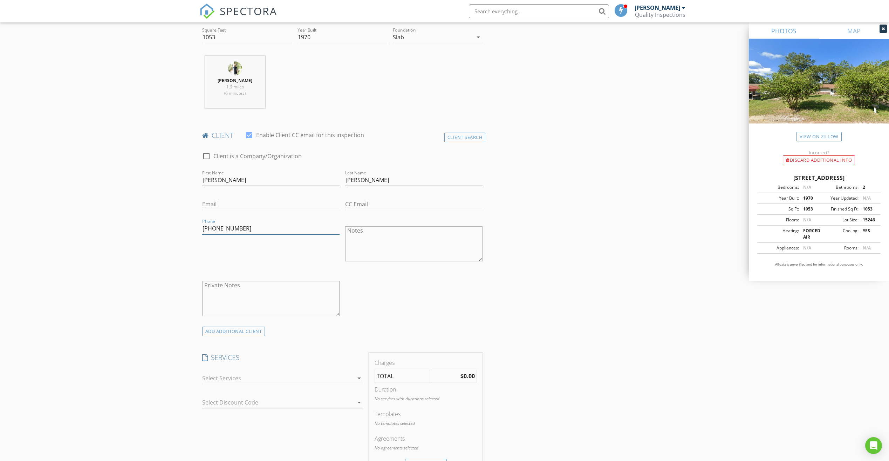
type input "[PHONE_NUMBER]"
click at [242, 380] on div at bounding box center [277, 377] width 151 height 11
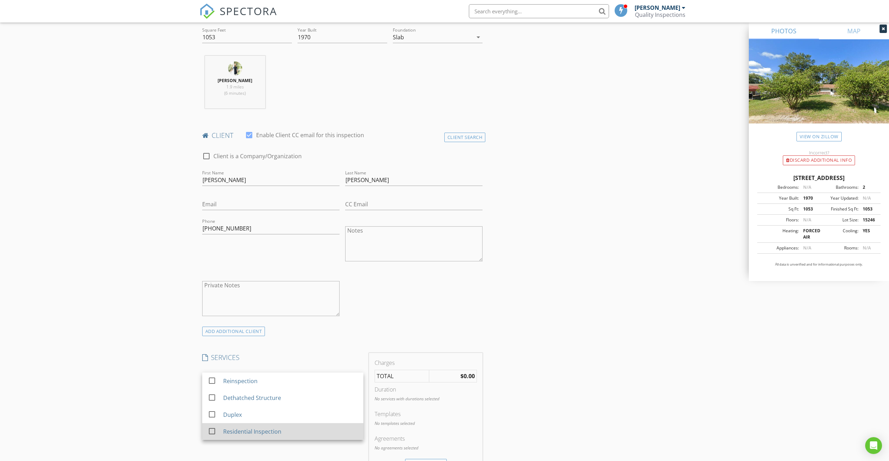
click at [234, 429] on div "Residential Inspection" at bounding box center [252, 431] width 58 height 8
click at [128, 379] on div "New Inspection Click here to use the New Order Form INSPECTOR(S) check_box [PER…" at bounding box center [444, 429] width 889 height 1266
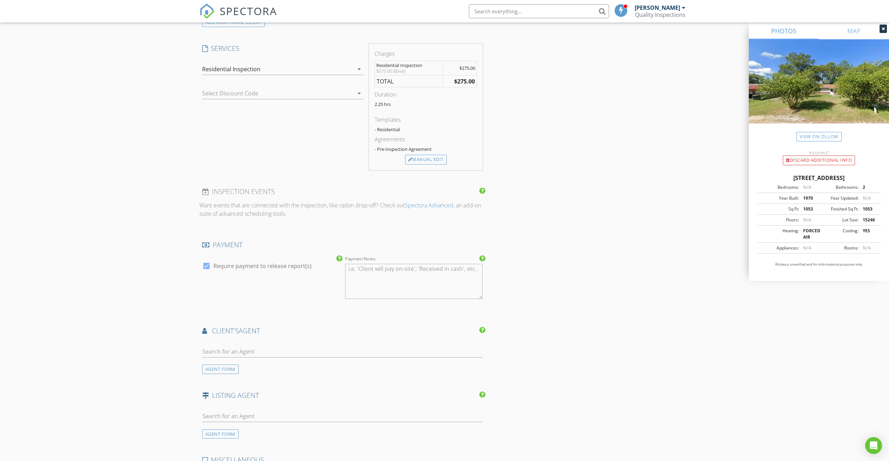
scroll to position [561, 0]
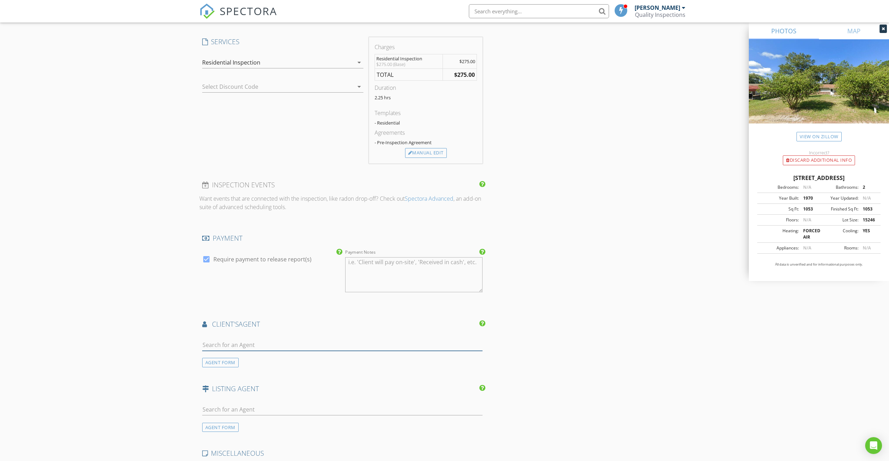
click at [257, 347] on input "text" at bounding box center [342, 345] width 281 height 12
type input "[PERSON_NAME]"
click at [257, 363] on li "[PERSON_NAME]" at bounding box center [343, 360] width 280 height 20
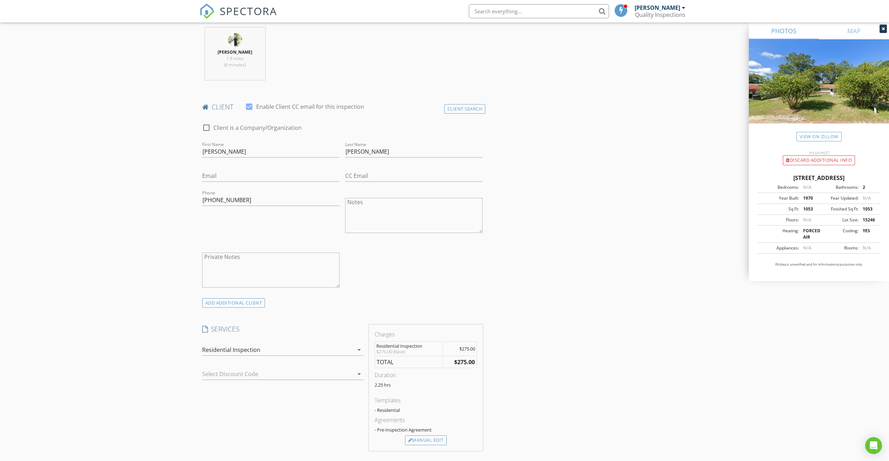
scroll to position [175, 0]
